Goal: Transaction & Acquisition: Purchase product/service

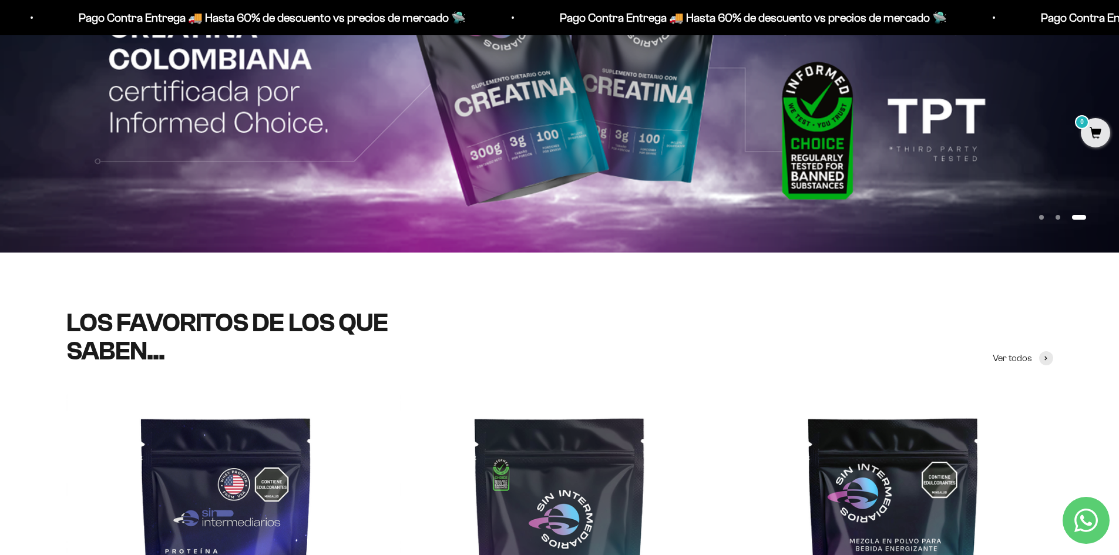
scroll to position [587, 0]
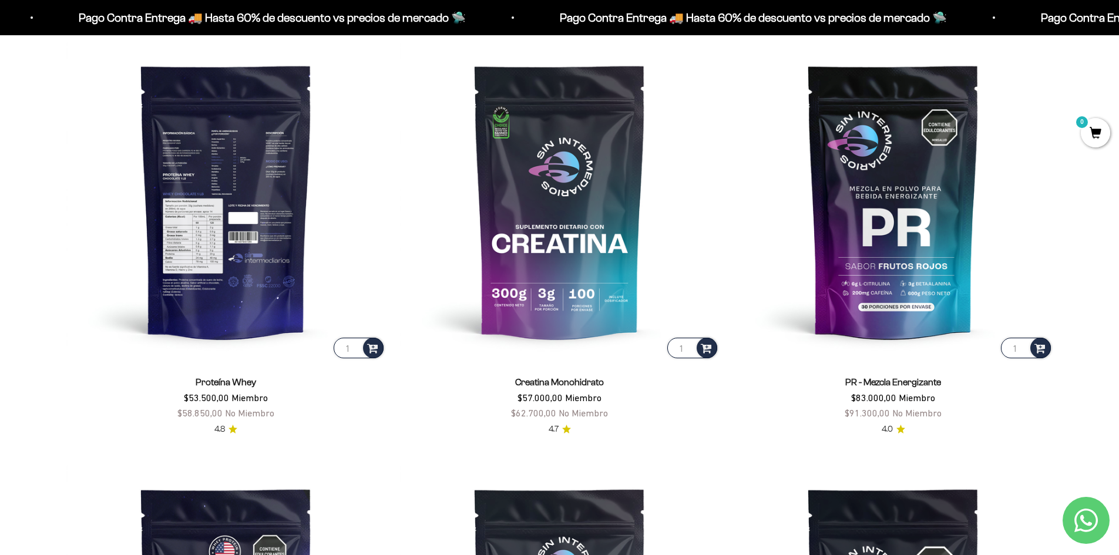
click at [223, 203] on img at bounding box center [225, 200] width 319 height 319
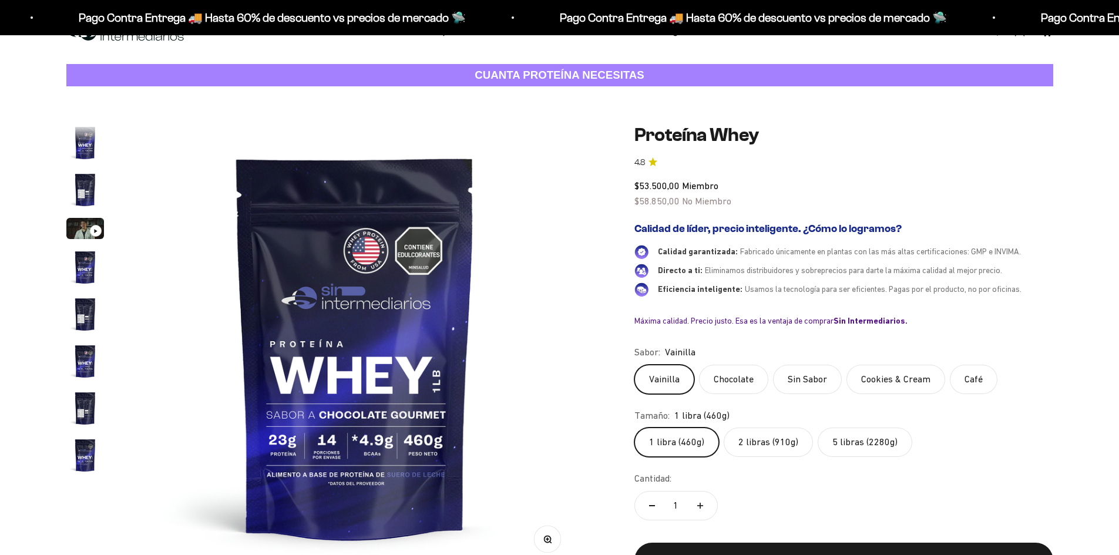
scroll to position [565, 0]
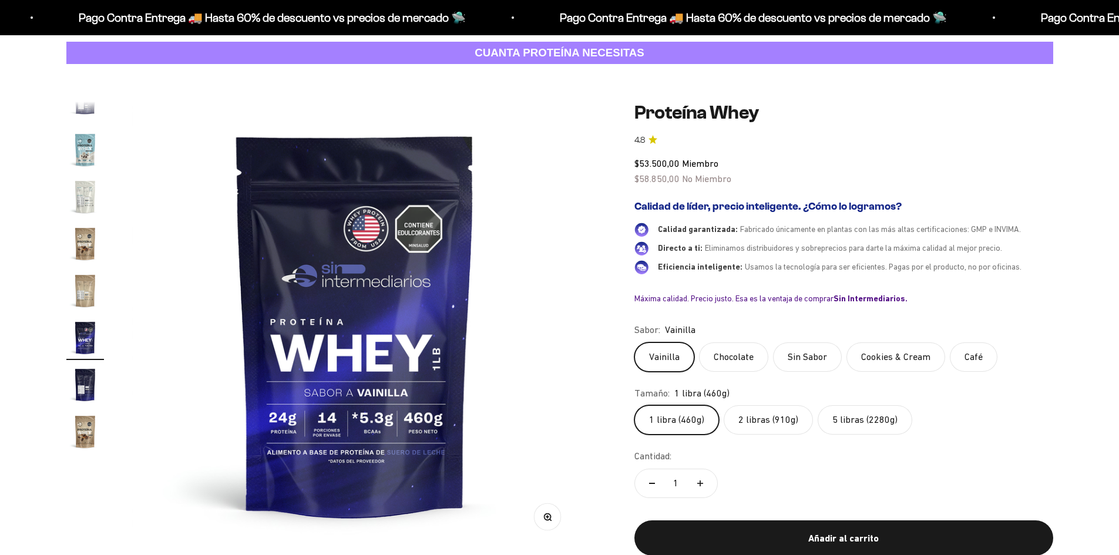
click at [872, 416] on label "5 libras (2280g)" at bounding box center [864, 419] width 95 height 29
click at [634, 405] on input "5 libras (2280g)" at bounding box center [634, 405] width 1 height 1
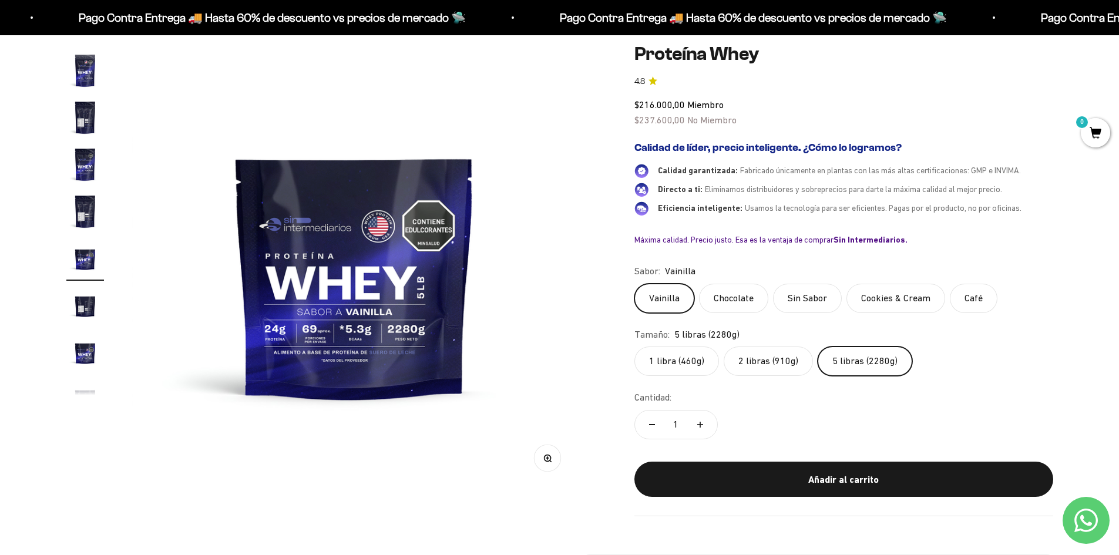
click at [77, 117] on img "Ir al artículo 7" at bounding box center [85, 118] width 38 height 38
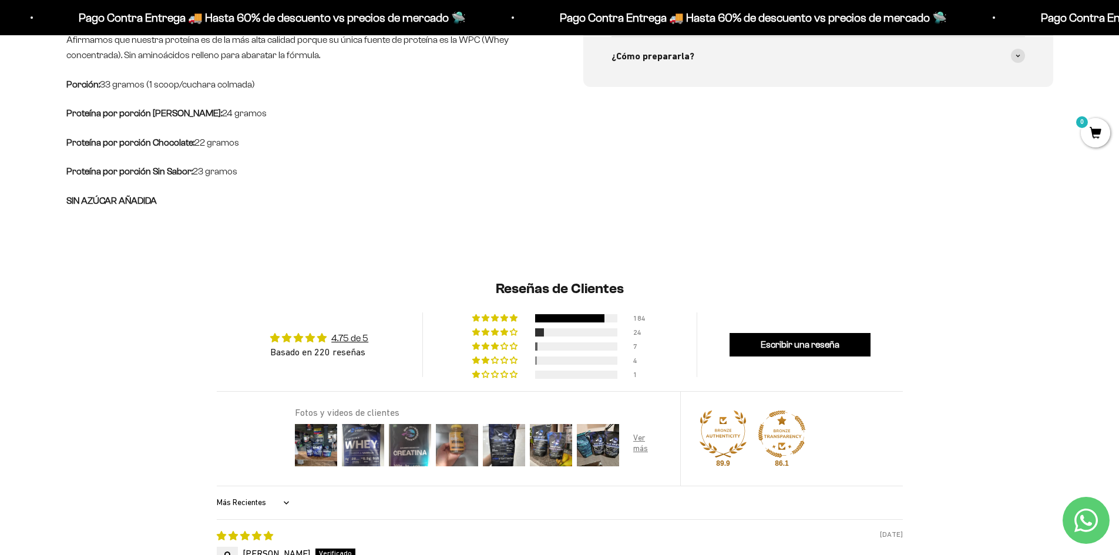
scroll to position [940, 0]
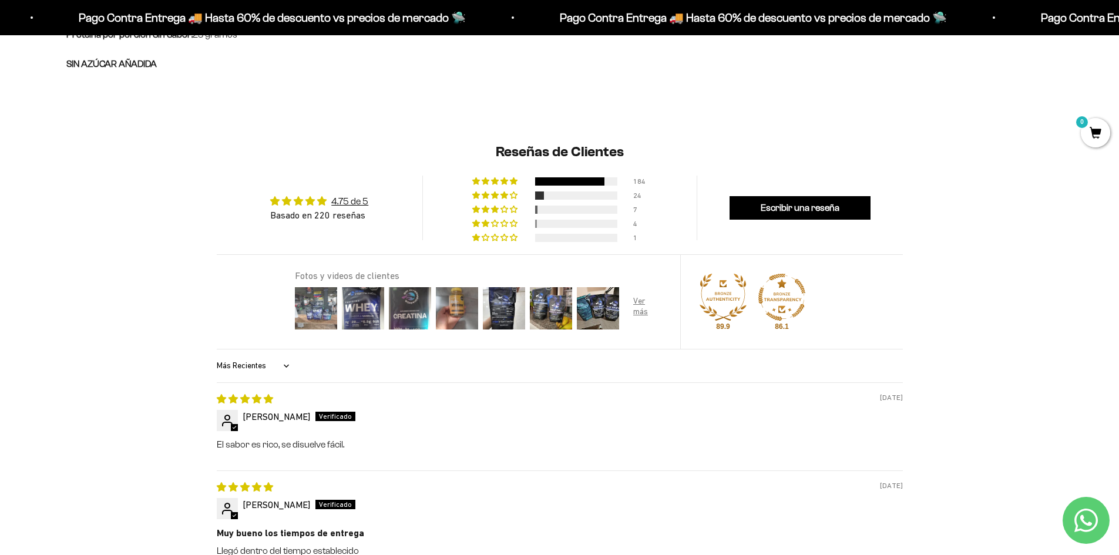
click at [330, 318] on img at bounding box center [315, 308] width 47 height 47
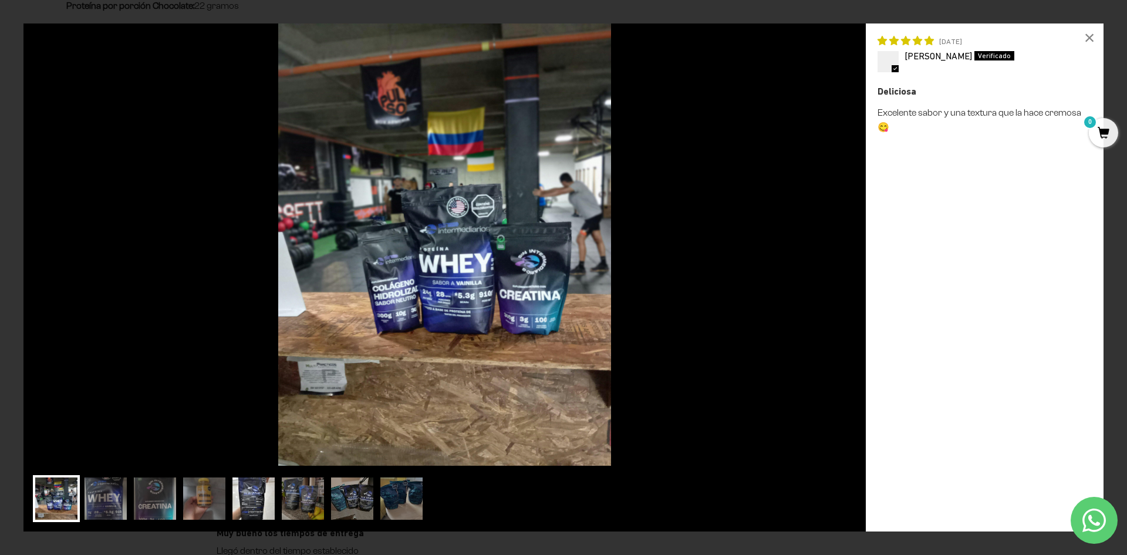
click at [239, 487] on img at bounding box center [253, 498] width 47 height 47
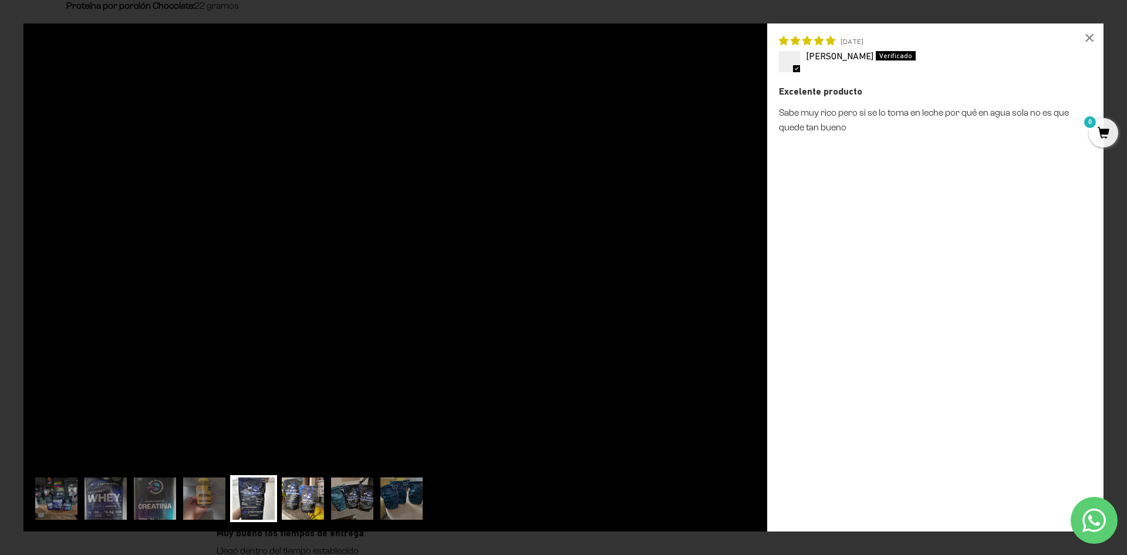
click at [299, 495] on img at bounding box center [303, 498] width 47 height 47
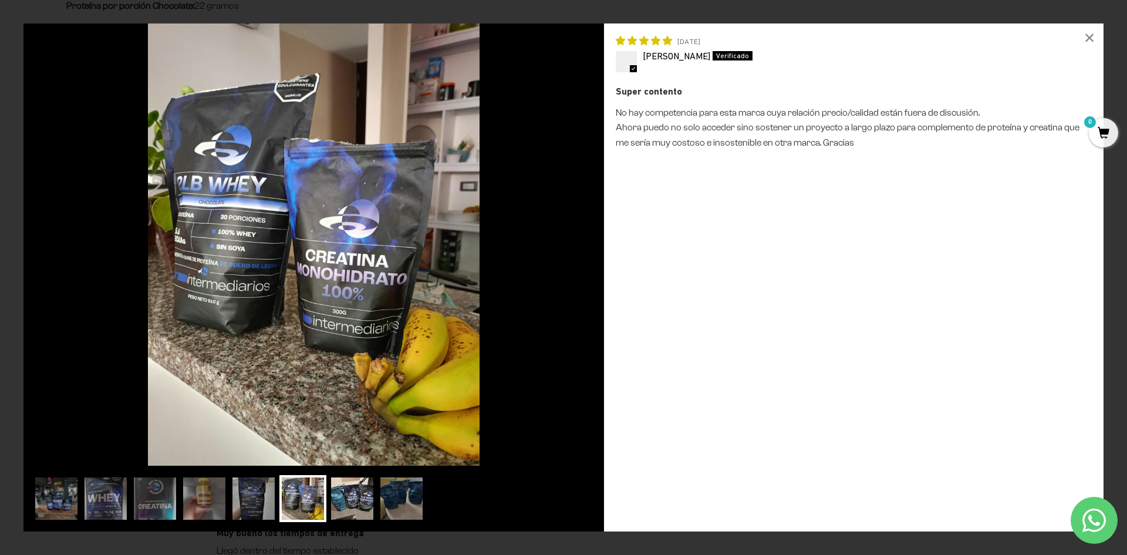
click at [361, 496] on img at bounding box center [352, 498] width 47 height 47
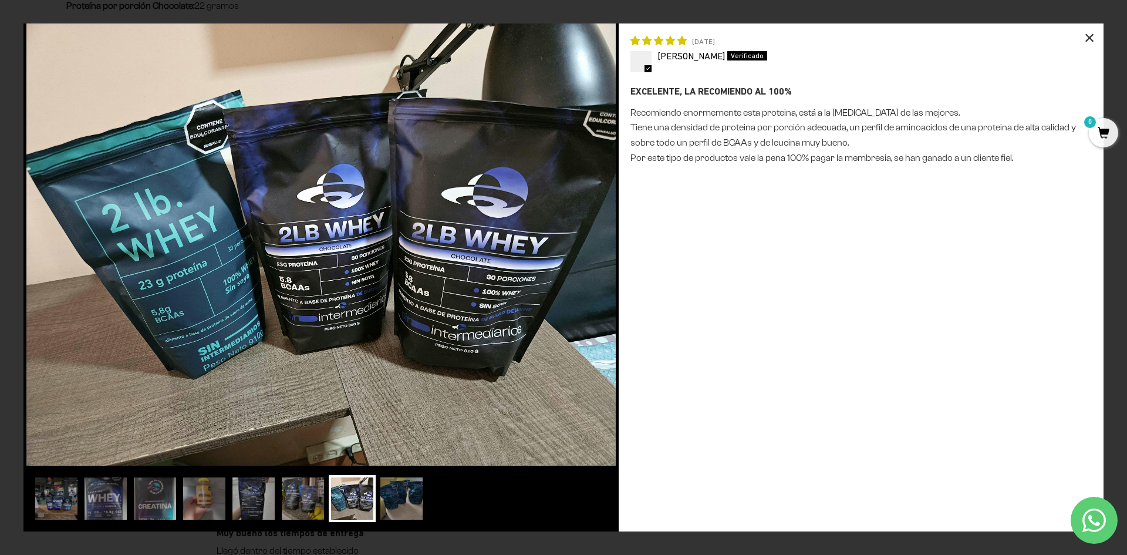
click at [1098, 33] on div "×" at bounding box center [1090, 37] width 28 height 28
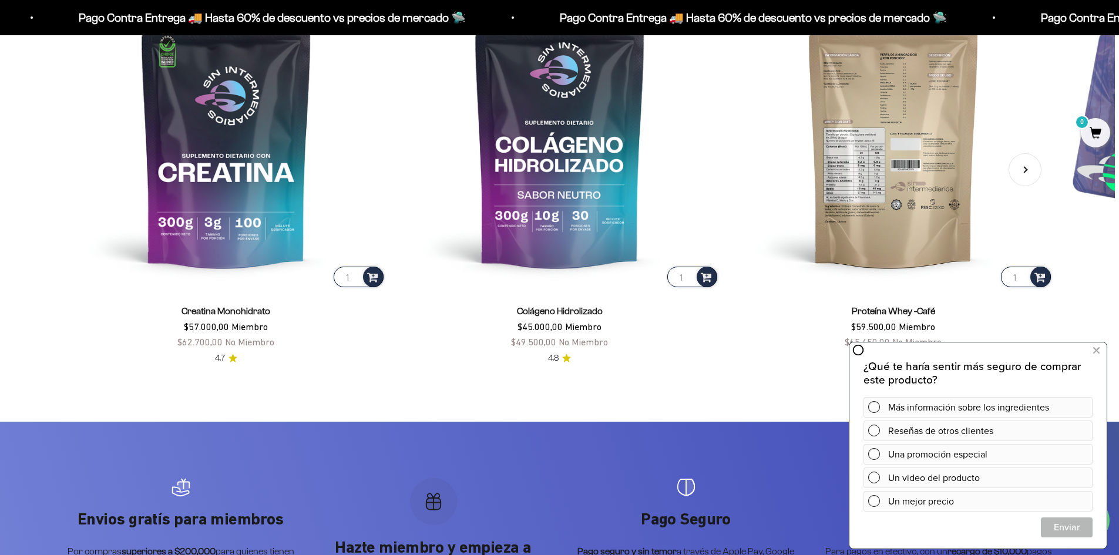
scroll to position [2525, 0]
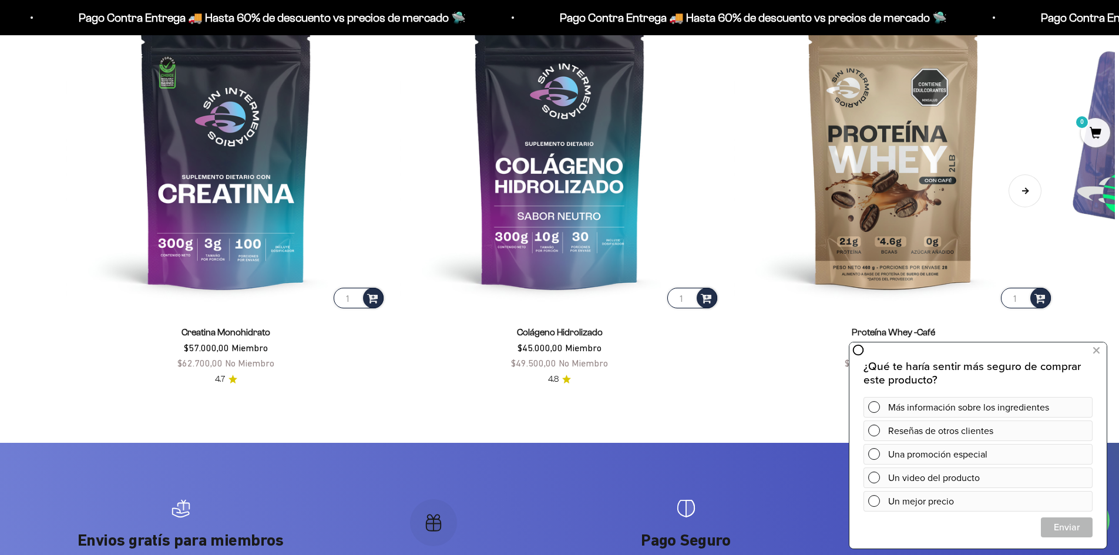
click at [1030, 189] on button "Siguiente" at bounding box center [1024, 190] width 33 height 33
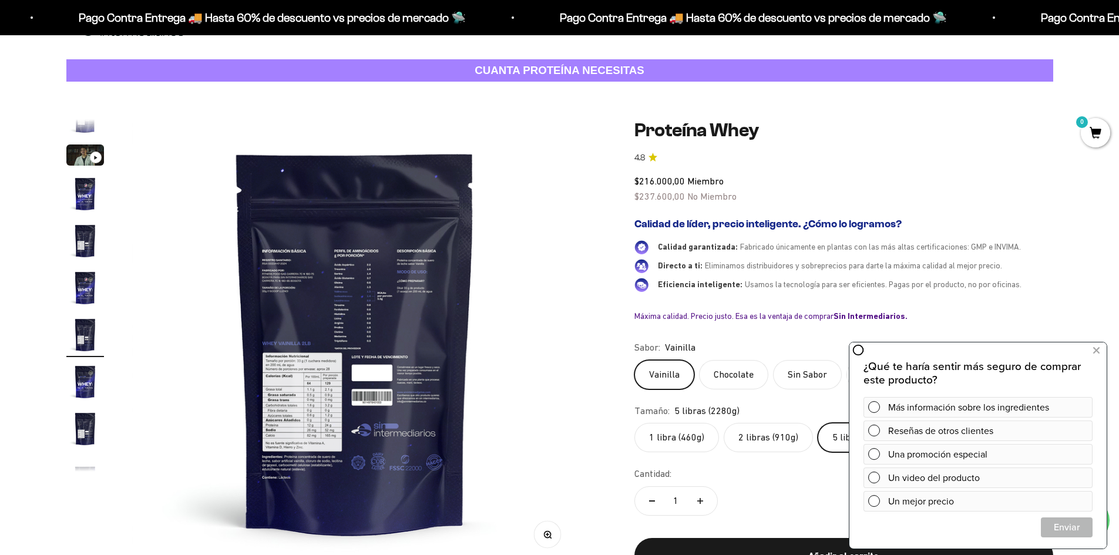
scroll to position [59, 0]
